Goal: Information Seeking & Learning: Stay updated

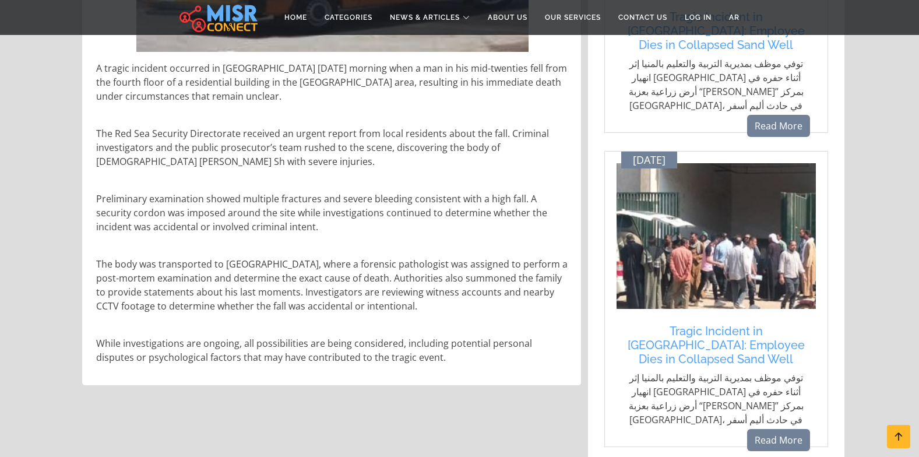
scroll to position [456, 0]
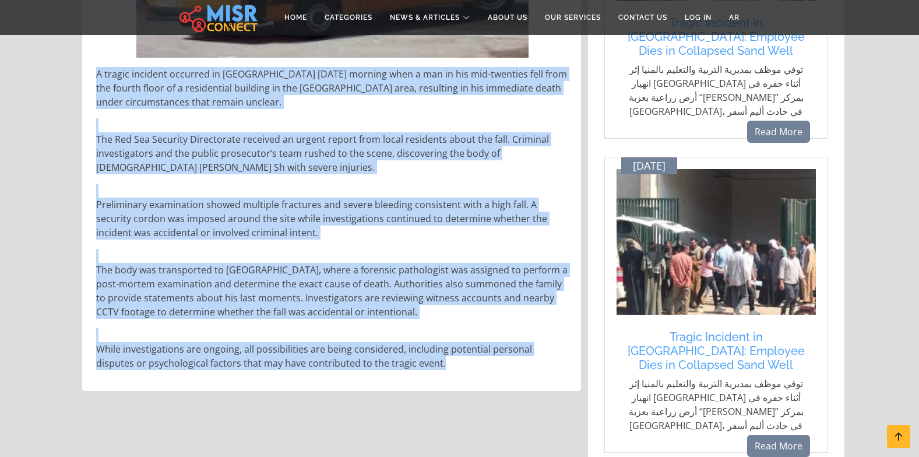
drag, startPoint x: 403, startPoint y: 366, endPoint x: 82, endPoint y: 71, distance: 436.5
click at [82, 71] on div "Tue , October 14 2025 / 02:13 PM Updated At: 2025-10-14 14:13:18 A tragic incid…" at bounding box center [331, 94] width 499 height 593
copy div "A tragic incident occurred in Hurghada on Tuesday morning when a man in his mid…"
